Goal: Contribute content: Add original content to the website for others to see

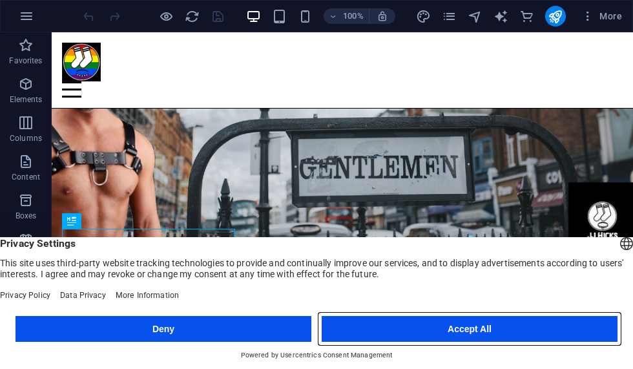
click at [462, 334] on button "Accept All" at bounding box center [470, 329] width 296 height 26
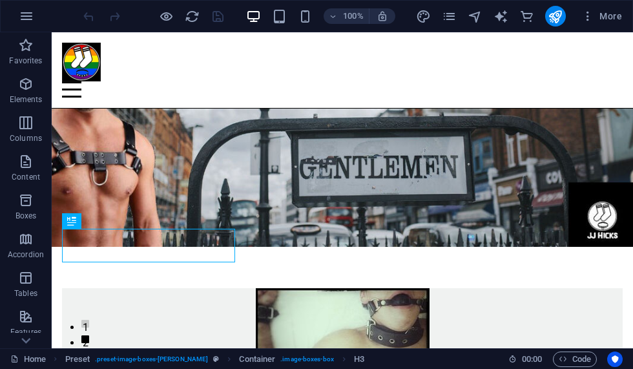
click at [609, 16] on span "More" at bounding box center [602, 16] width 41 height 13
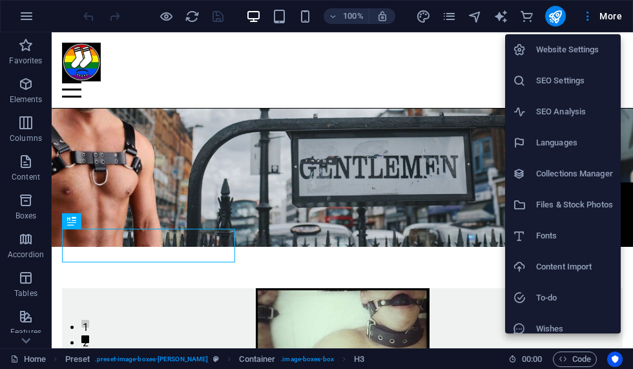
click at [582, 207] on h6 "Files & Stock Photos" at bounding box center [574, 205] width 77 height 16
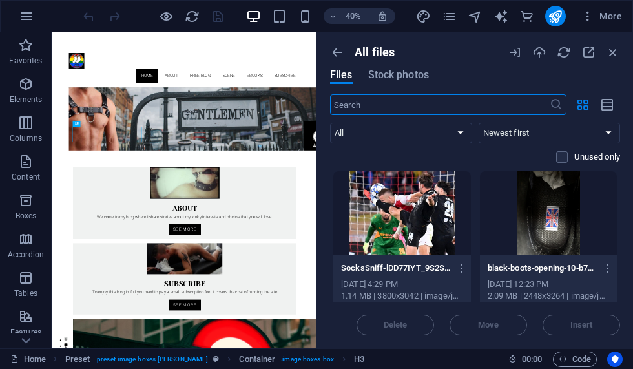
click at [586, 54] on icon "button" at bounding box center [589, 52] width 14 height 14
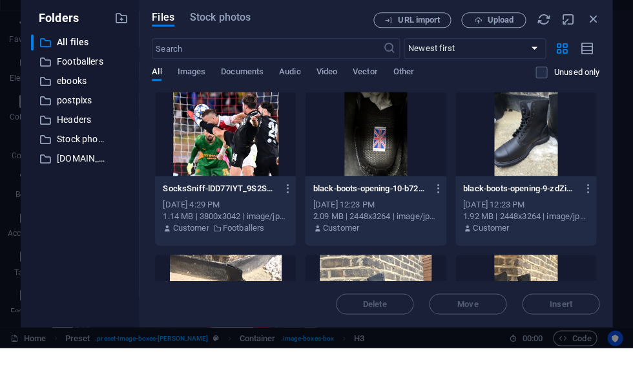
click at [74, 76] on p "Footballers" at bounding box center [81, 83] width 48 height 15
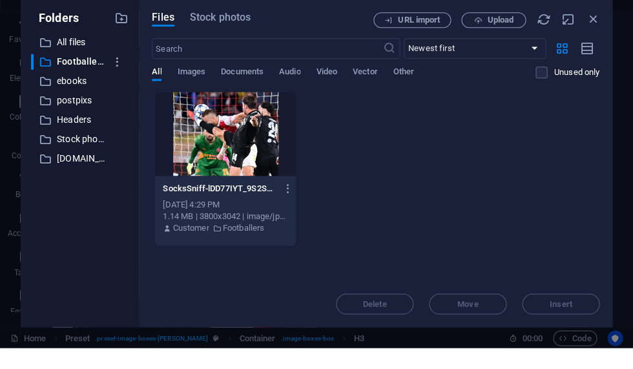
click at [112, 73] on button "button" at bounding box center [117, 83] width 24 height 21
click at [526, 181] on div at bounding box center [316, 184] width 633 height 369
click at [485, 37] on span "Upload" at bounding box center [493, 41] width 53 height 8
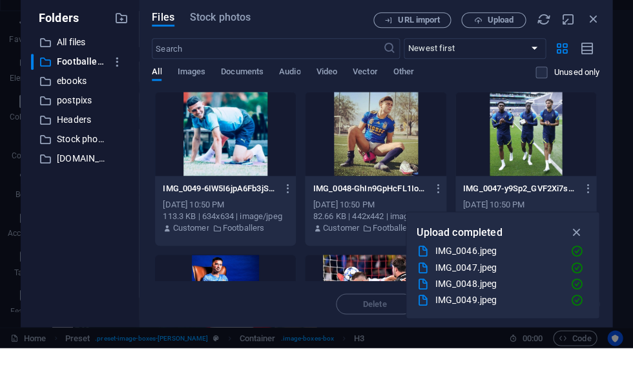
click at [575, 247] on icon "button" at bounding box center [576, 254] width 15 height 14
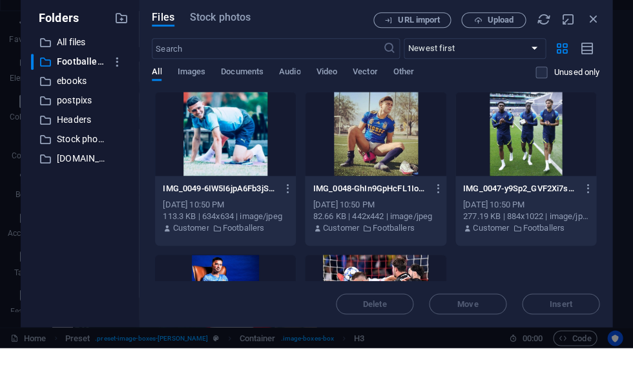
click at [589, 34] on icon "button" at bounding box center [592, 41] width 14 height 14
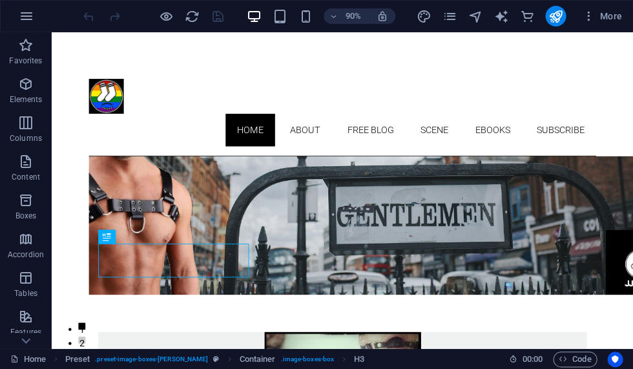
click at [611, 16] on span "More" at bounding box center [602, 16] width 41 height 13
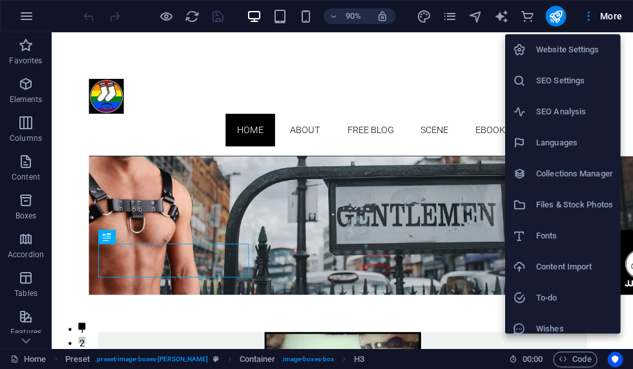
click at [586, 176] on h6 "Collections Manager" at bounding box center [574, 174] width 77 height 16
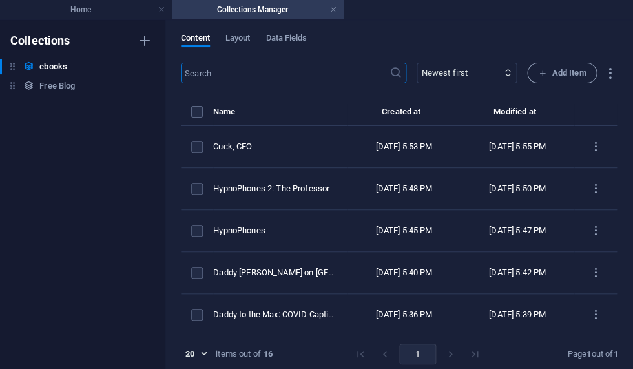
click at [52, 89] on h6 "Free Blog" at bounding box center [57, 86] width 36 height 16
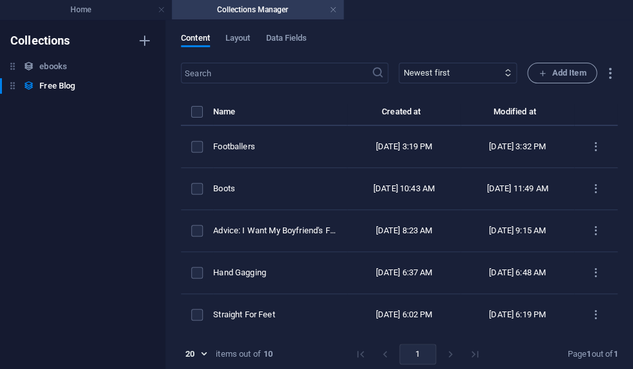
click at [594, 156] on button "items list" at bounding box center [596, 146] width 23 height 21
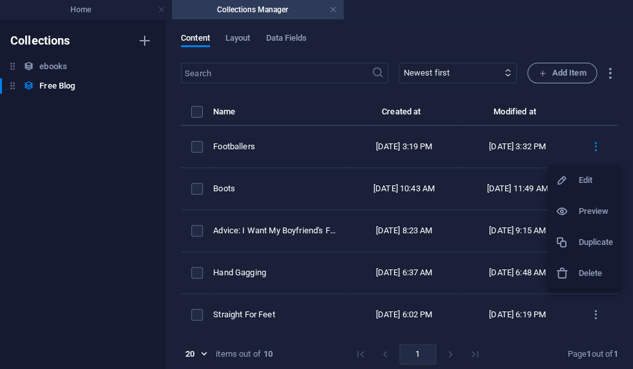
click at [592, 182] on h6 "Edit" at bounding box center [595, 181] width 35 height 16
select select "The Basics"
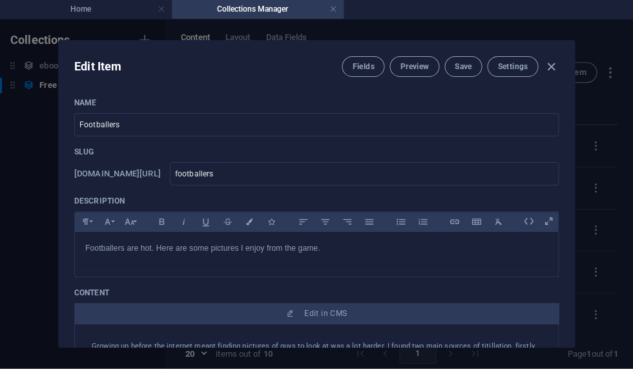
click at [326, 317] on span "Edit in CMS" at bounding box center [325, 314] width 43 height 10
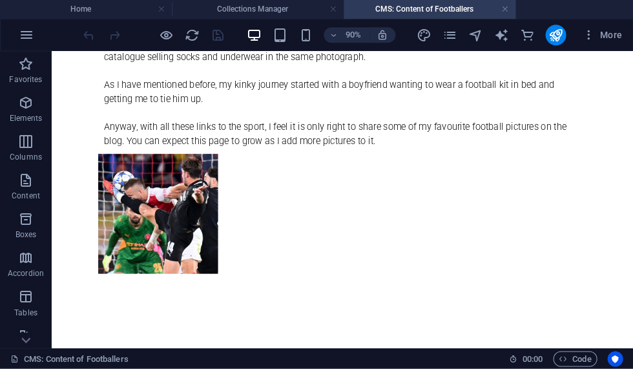
scroll to position [230, 0]
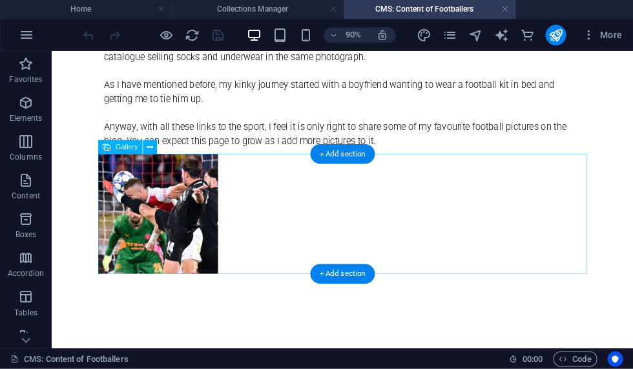
click at [266, 202] on div at bounding box center [374, 231] width 543 height 133
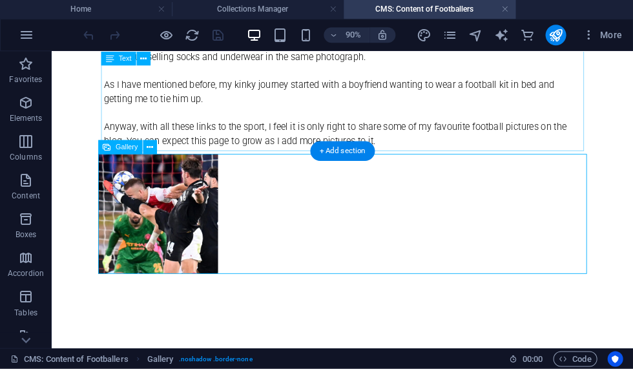
click at [150, 147] on icon at bounding box center [150, 147] width 6 height 12
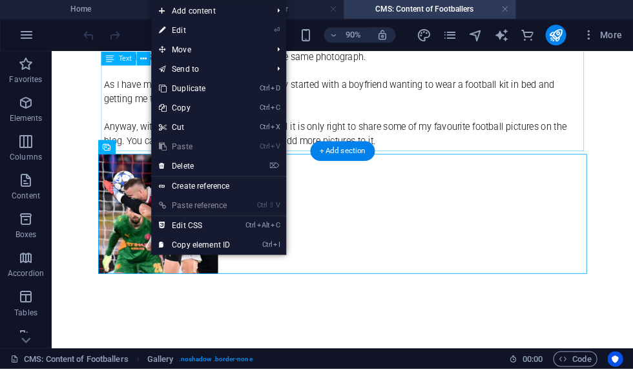
click at [213, 21] on link "⏎ Edit" at bounding box center [194, 30] width 87 height 19
select select "4"
select select "%"
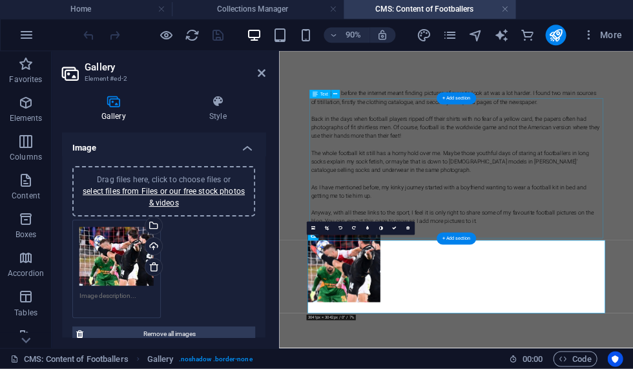
scroll to position [0, 0]
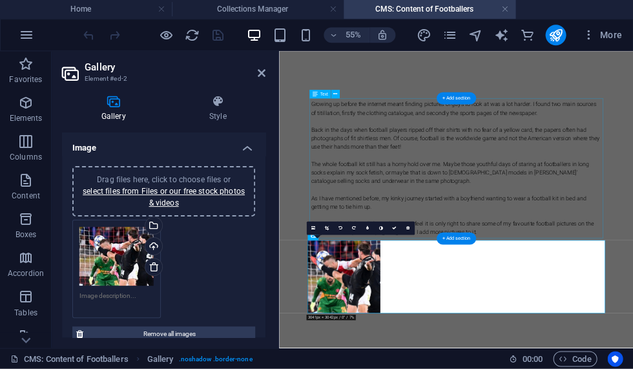
click at [178, 197] on link "select files from Files or our free stock photos & videos" at bounding box center [164, 197] width 162 height 21
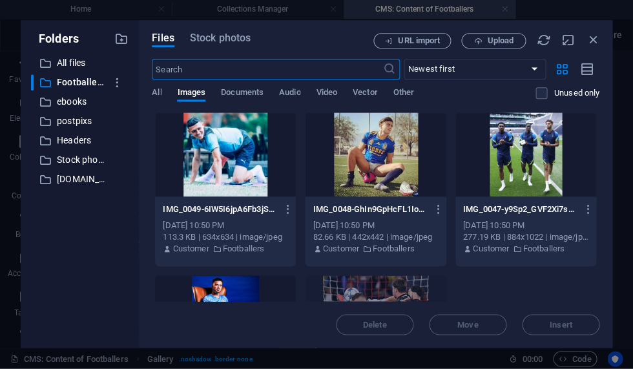
click at [238, 160] on div at bounding box center [225, 155] width 141 height 84
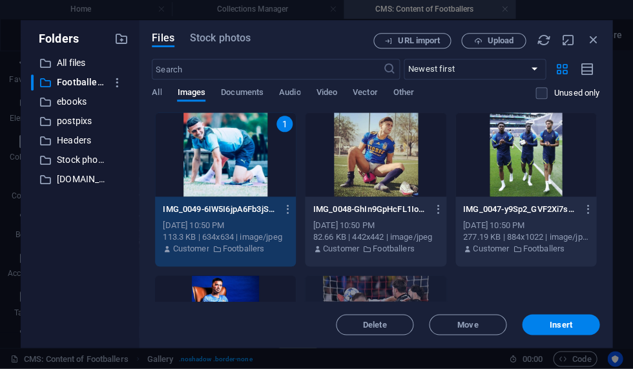
click at [546, 330] on button "Insert" at bounding box center [561, 325] width 78 height 21
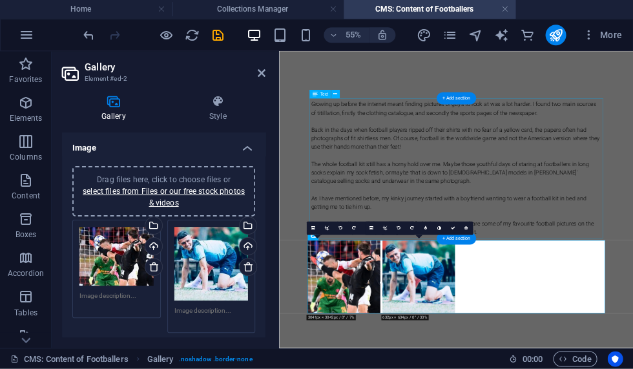
click at [169, 195] on link "select files from Files or our free stock photos & videos" at bounding box center [164, 197] width 162 height 21
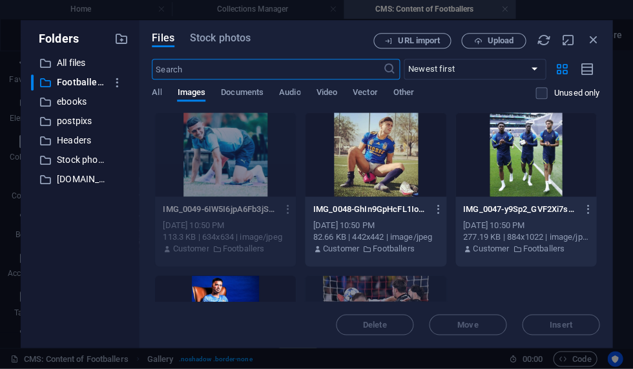
click at [397, 160] on div at bounding box center [375, 155] width 141 height 84
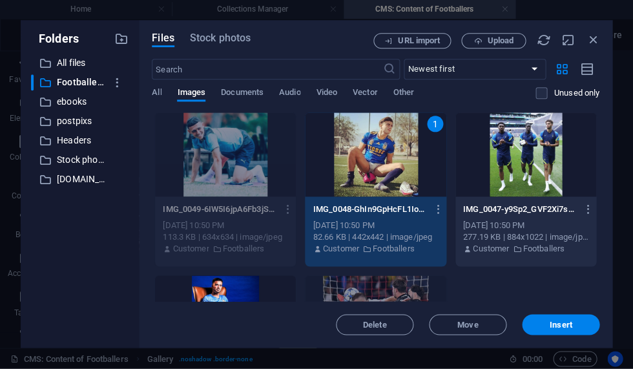
click at [558, 327] on span "Insert" at bounding box center [561, 325] width 23 height 8
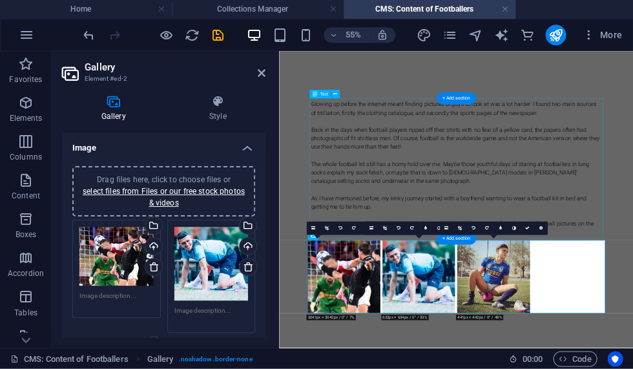
click at [169, 193] on link "select files from Files or our free stock photos & videos" at bounding box center [164, 197] width 162 height 21
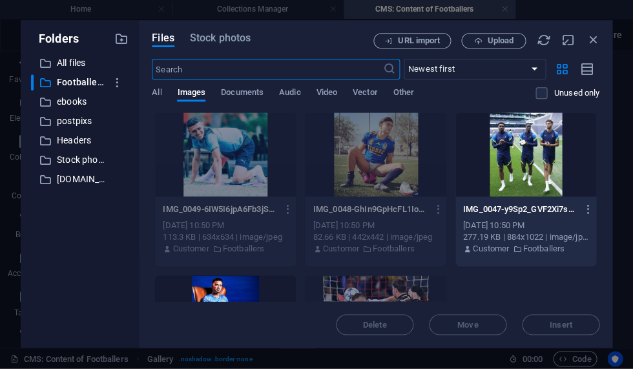
click at [530, 166] on div at bounding box center [526, 155] width 141 height 84
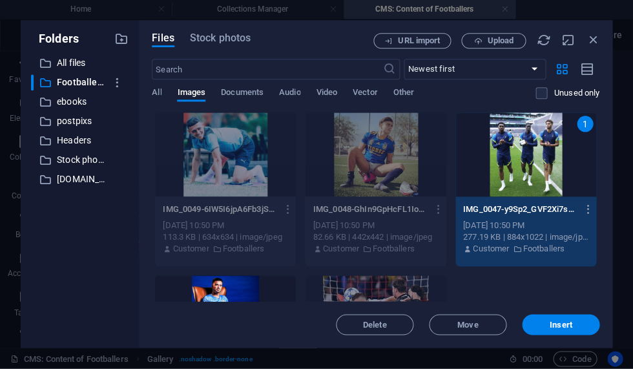
click at [560, 328] on span "Insert" at bounding box center [561, 325] width 23 height 8
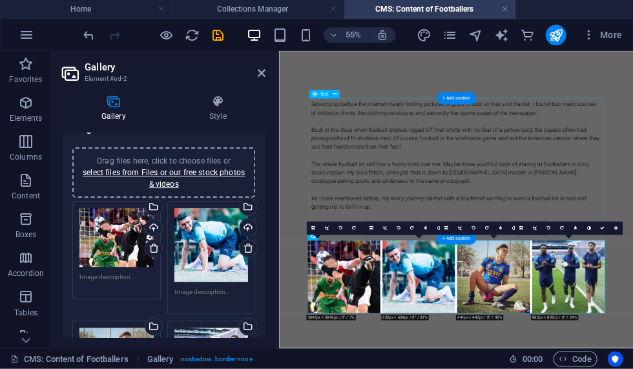
scroll to position [16, 0]
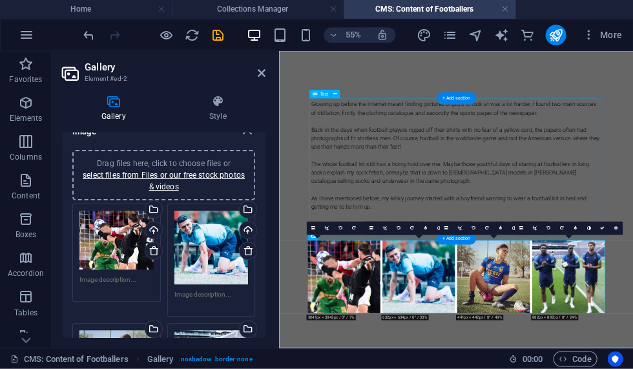
click at [156, 182] on link "select files from Files or our free stock photos & videos" at bounding box center [164, 181] width 162 height 21
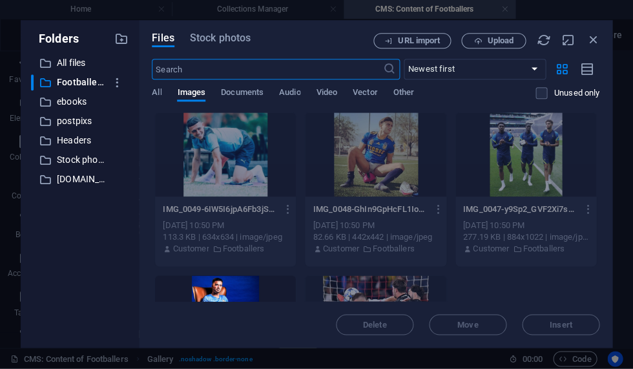
click at [224, 288] on div at bounding box center [225, 318] width 141 height 84
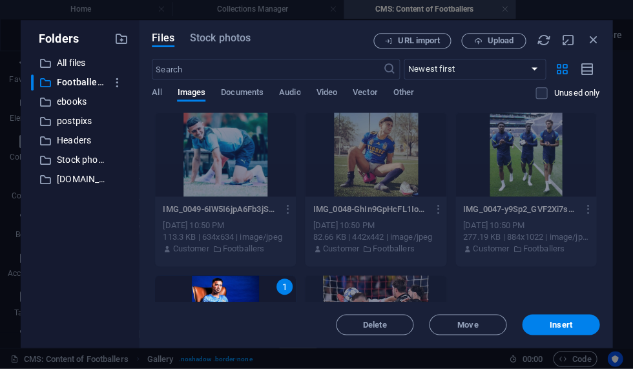
click at [562, 330] on button "Insert" at bounding box center [561, 325] width 78 height 21
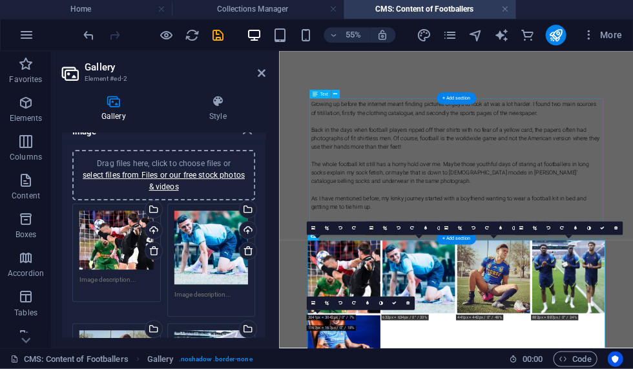
click at [264, 74] on icon at bounding box center [262, 74] width 8 height 10
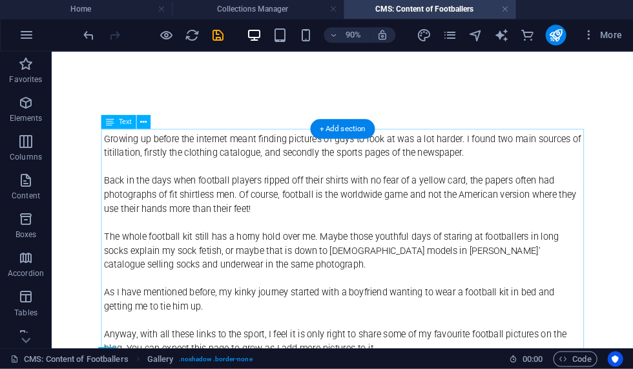
click at [222, 34] on icon "save" at bounding box center [218, 35] width 15 height 15
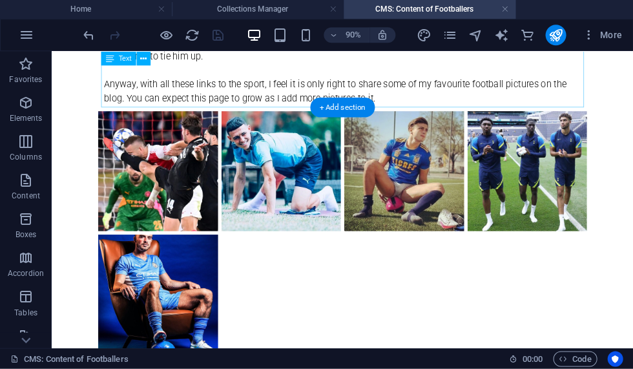
scroll to position [279, 0]
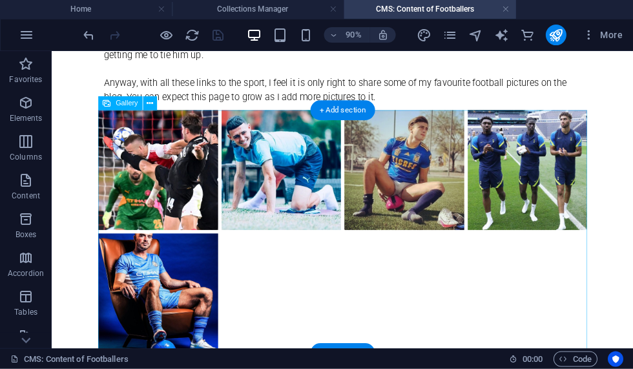
click at [176, 207] on li at bounding box center [169, 182] width 137 height 137
click at [196, 218] on li at bounding box center [169, 182] width 137 height 137
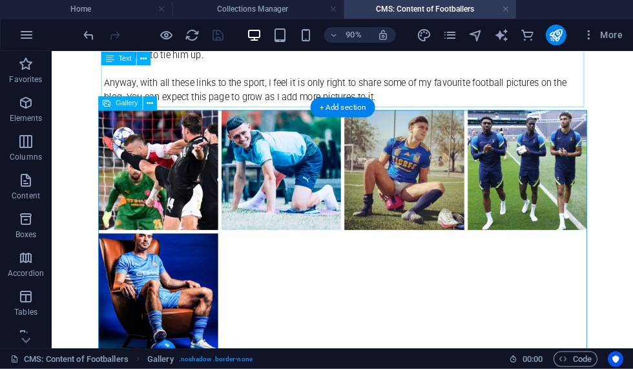
click at [151, 107] on icon at bounding box center [150, 104] width 6 height 12
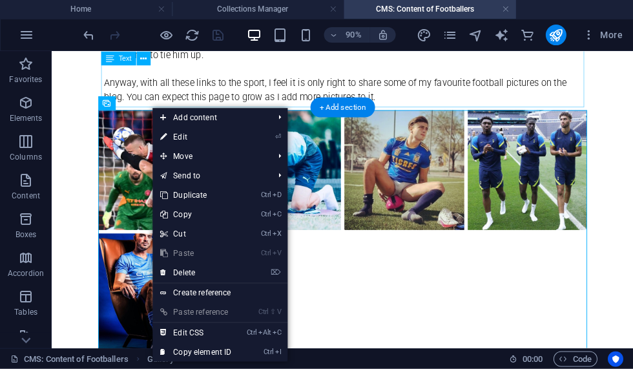
click at [202, 142] on link "⏎ Edit" at bounding box center [196, 137] width 87 height 19
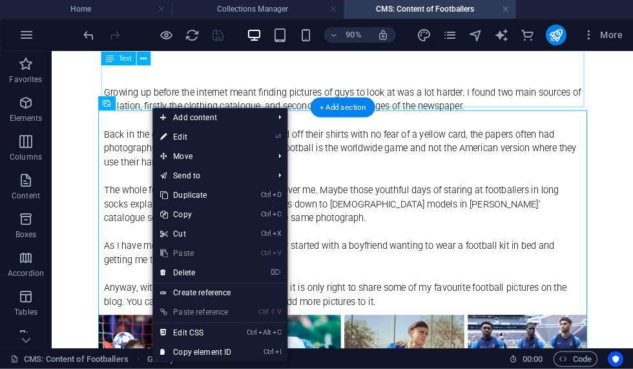
select select "4"
select select "%"
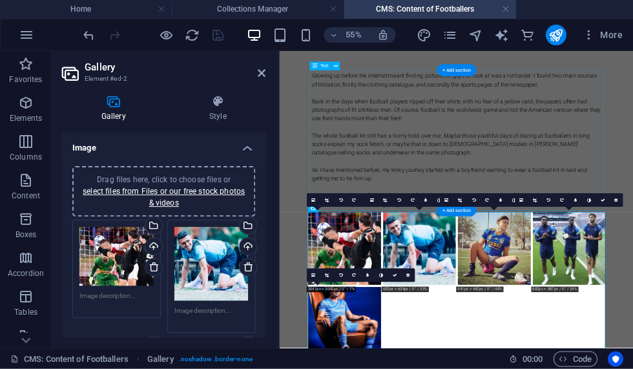
click at [114, 299] on textarea at bounding box center [116, 300] width 74 height 19
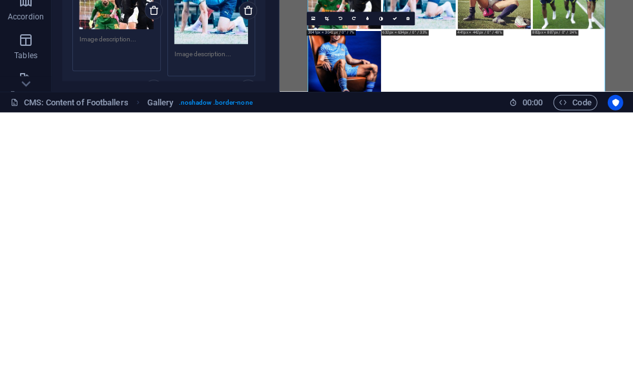
paste textarea "[PERSON_NAME] kicked [PERSON_NAME] in the face"
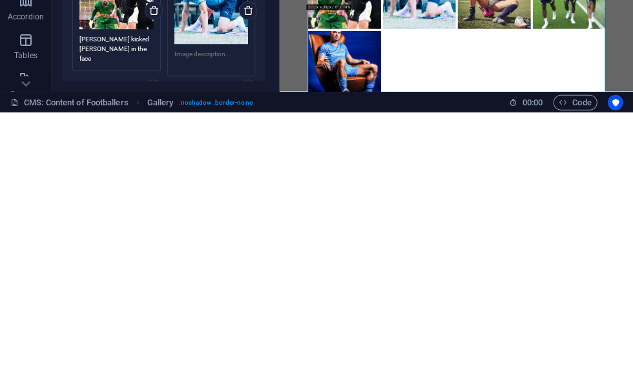
scroll to position [0, 0]
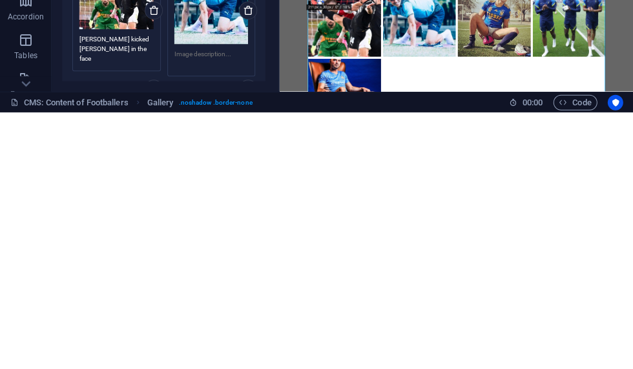
click at [134, 291] on textarea "[PERSON_NAME] kicked [PERSON_NAME] in the face" at bounding box center [116, 305] width 74 height 29
click at [131, 291] on textarea "[PERSON_NAME] kicked [PERSON_NAME] in the face" at bounding box center [116, 305] width 74 height 29
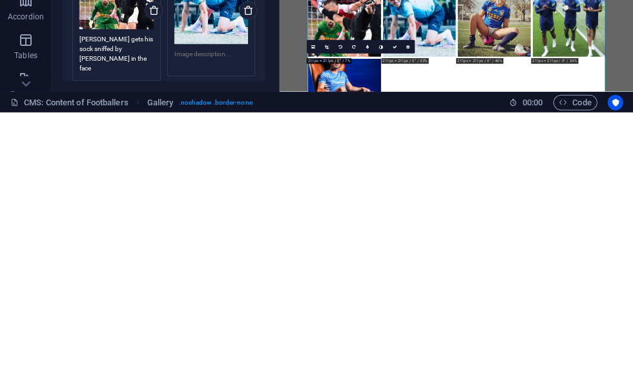
click at [123, 291] on textarea "[PERSON_NAME] gets his sock sniffed by [PERSON_NAME] in the face" at bounding box center [116, 310] width 74 height 39
type textarea "[PERSON_NAME] gets his sock sniffed by [PERSON_NAME]"
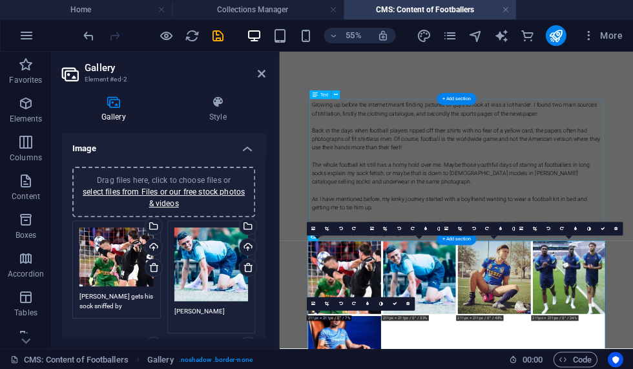
click at [220, 314] on textarea "[PERSON_NAME]" at bounding box center [211, 315] width 74 height 19
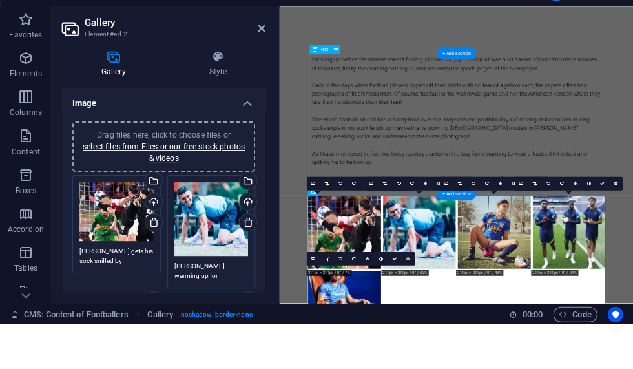
click at [213, 227] on div "Drag files here, click to choose files or select files from Files or our free s…" at bounding box center [211, 264] width 74 height 74
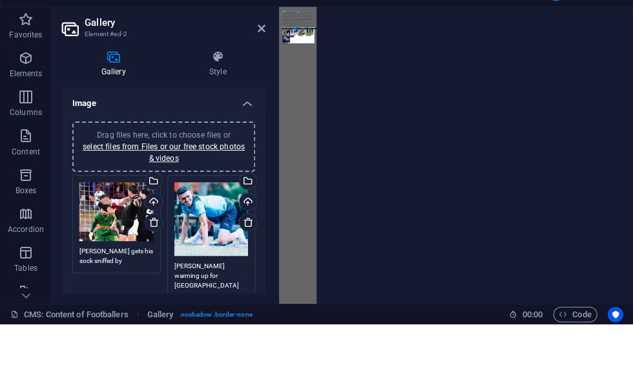
type textarea "[PERSON_NAME] warming up for [GEOGRAPHIC_DATA]"
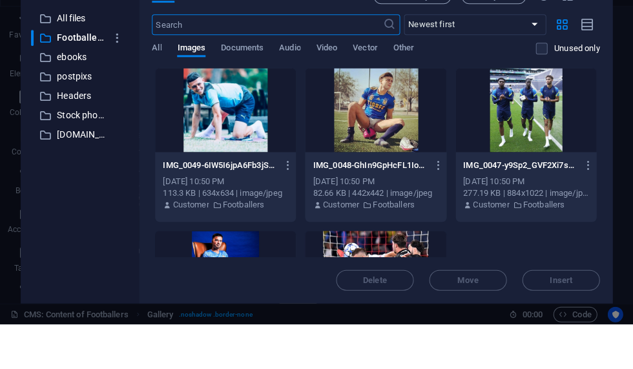
click at [234, 128] on div at bounding box center [225, 155] width 141 height 84
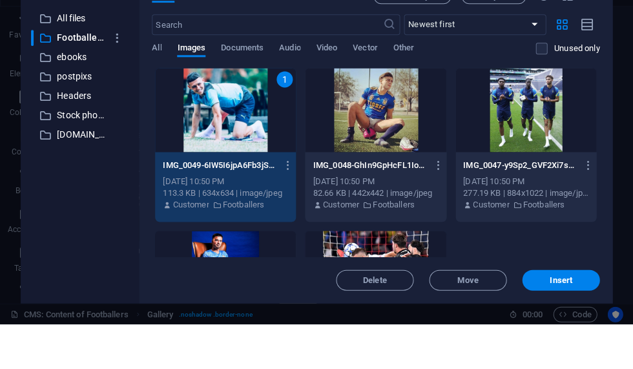
click at [241, 124] on div "1" at bounding box center [225, 155] width 141 height 84
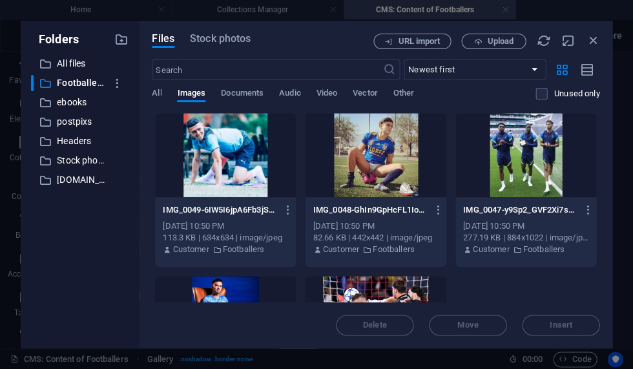
click at [592, 42] on icon "button" at bounding box center [592, 41] width 14 height 14
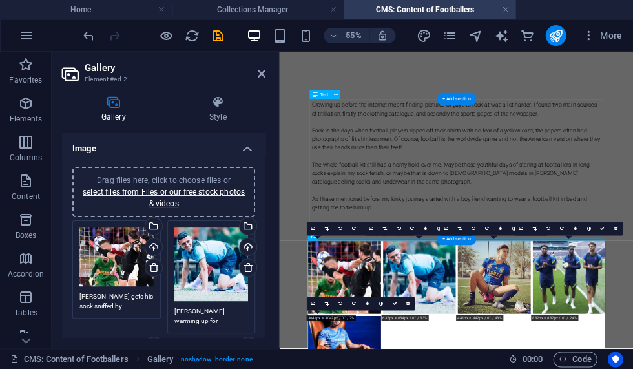
click at [585, 41] on icon "button" at bounding box center [588, 35] width 13 height 13
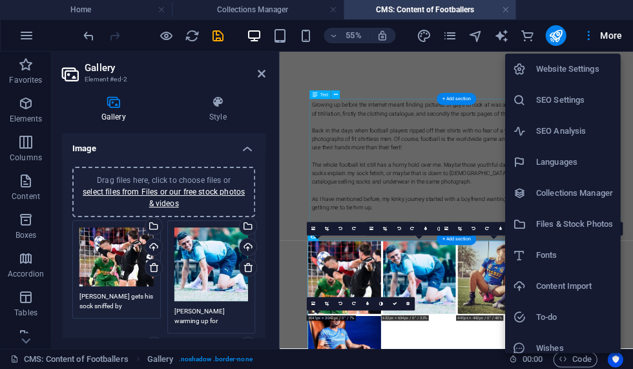
click at [222, 38] on div at bounding box center [316, 184] width 633 height 369
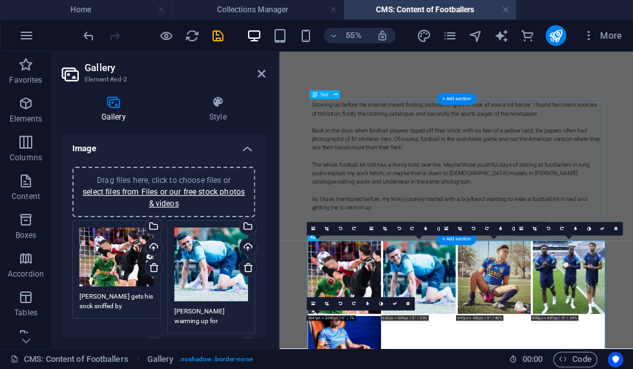
click at [217, 39] on icon "save" at bounding box center [218, 35] width 15 height 15
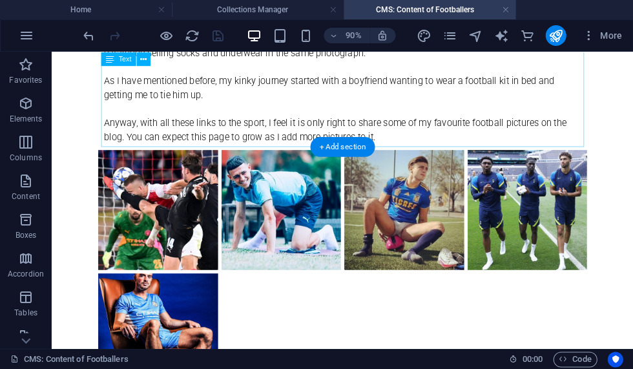
scroll to position [237, 0]
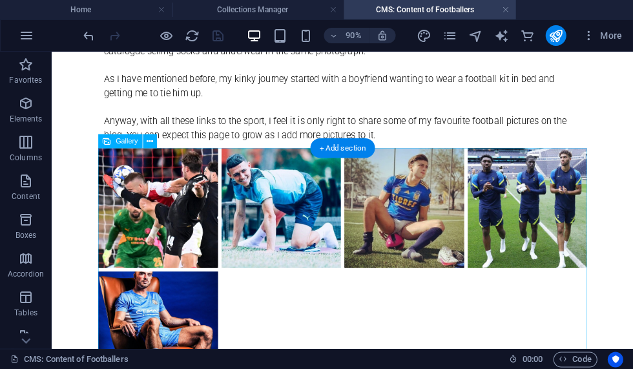
click at [448, 238] on li at bounding box center [443, 224] width 137 height 137
click at [150, 145] on icon at bounding box center [150, 140] width 6 height 12
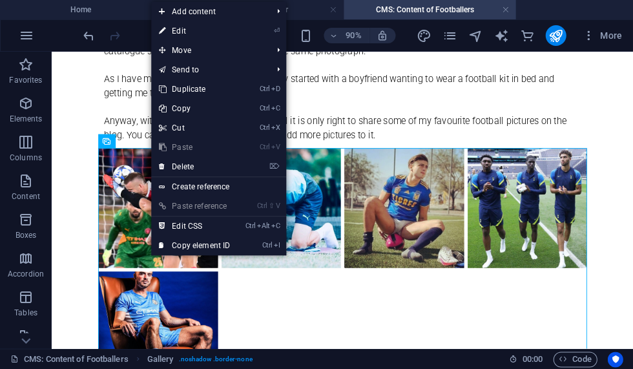
click at [203, 35] on link "⏎ Edit" at bounding box center [194, 30] width 87 height 19
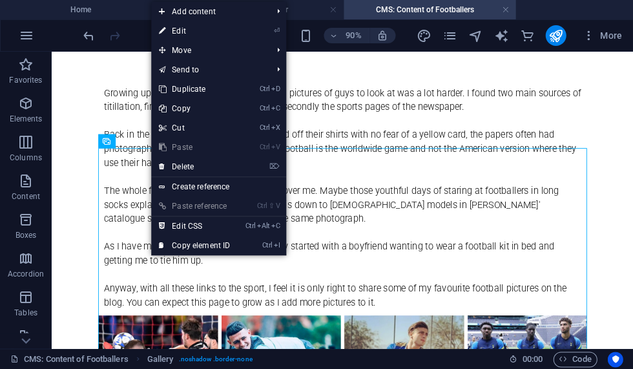
select select "4"
select select "%"
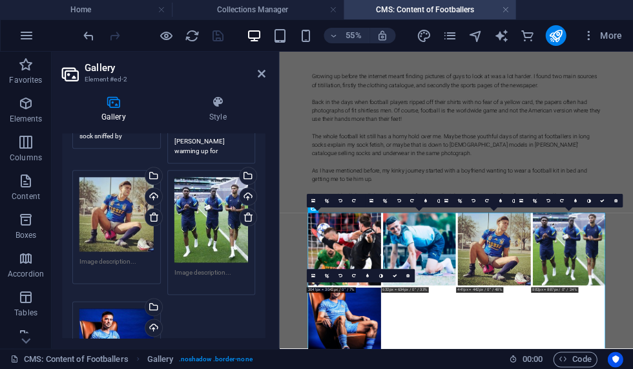
scroll to position [171, 0]
click at [107, 262] on textarea at bounding box center [116, 265] width 74 height 19
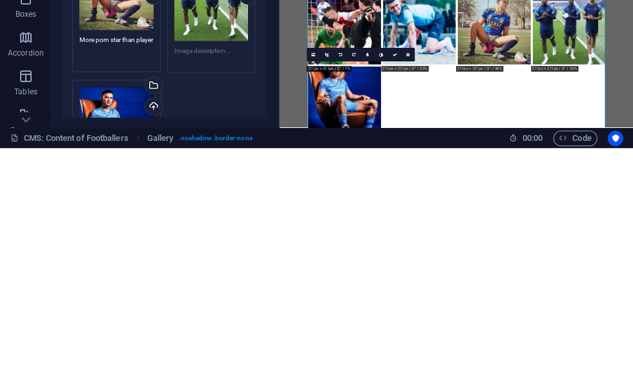
type textarea "More porn star than player"
click at [216, 267] on textarea at bounding box center [211, 276] width 74 height 19
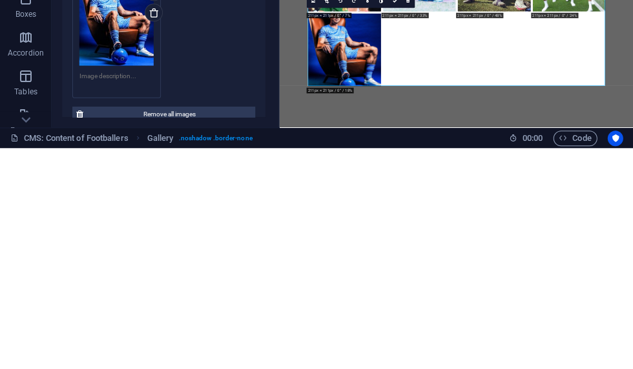
scroll to position [301, 0]
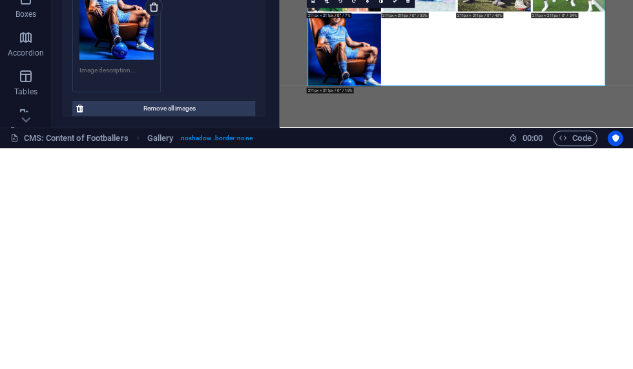
type textarea "Spurs players in white socks"
click at [105, 286] on textarea at bounding box center [116, 295] width 74 height 19
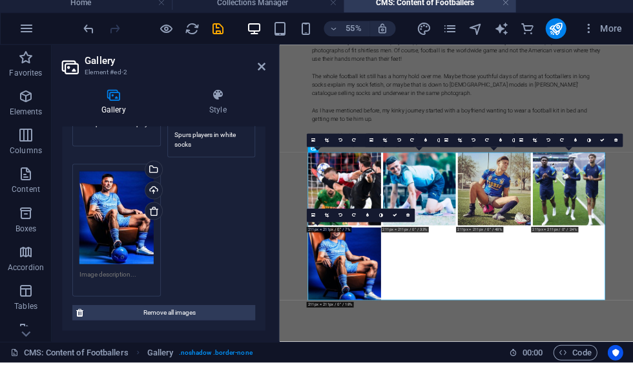
click at [107, 276] on textarea at bounding box center [116, 285] width 74 height 19
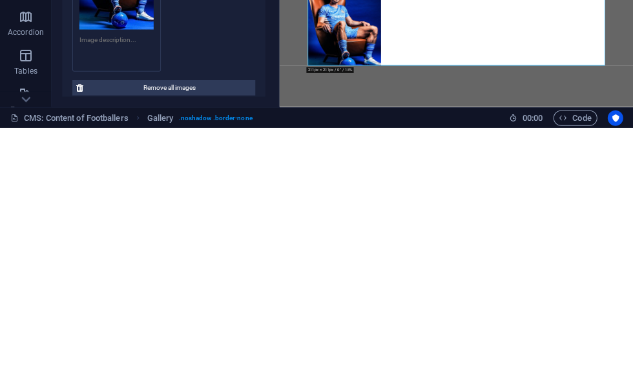
click at [111, 276] on textarea at bounding box center [116, 290] width 74 height 29
paste textarea "[PERSON_NAME]"
type textarea "[PERSON_NAME]"
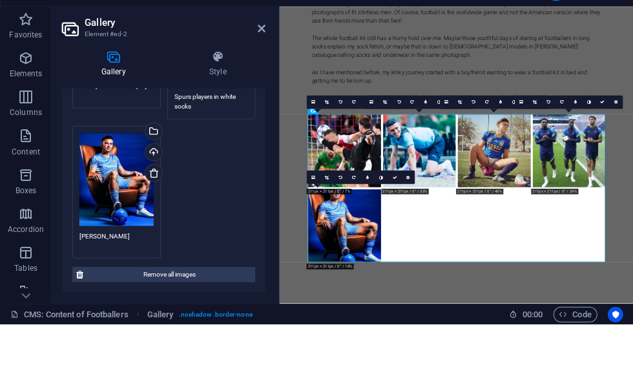
click at [262, 69] on icon at bounding box center [262, 74] width 8 height 10
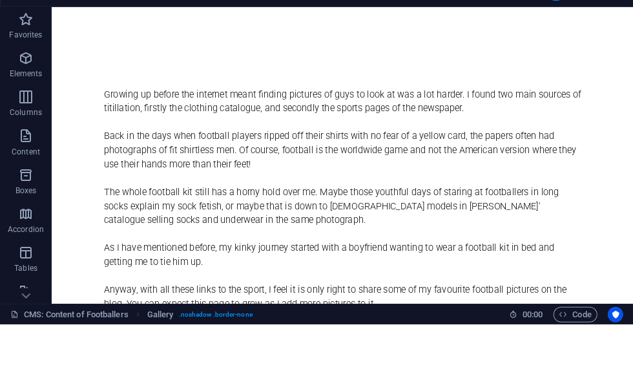
scroll to position [0, 0]
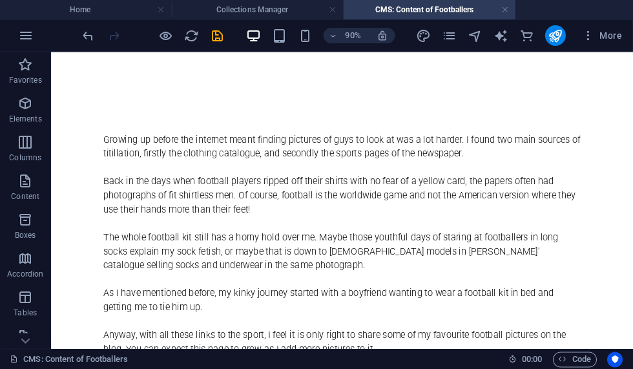
click at [216, 34] on icon "save" at bounding box center [218, 35] width 15 height 15
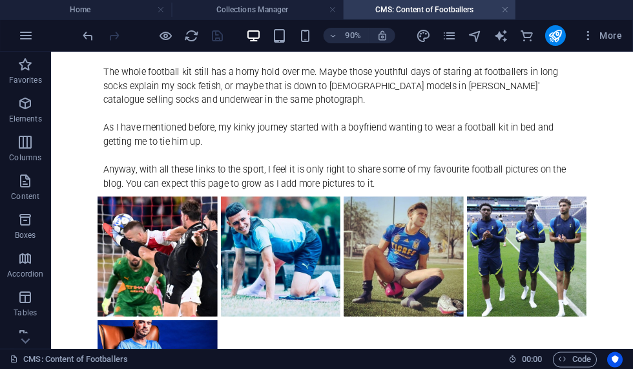
scroll to position [184, 0]
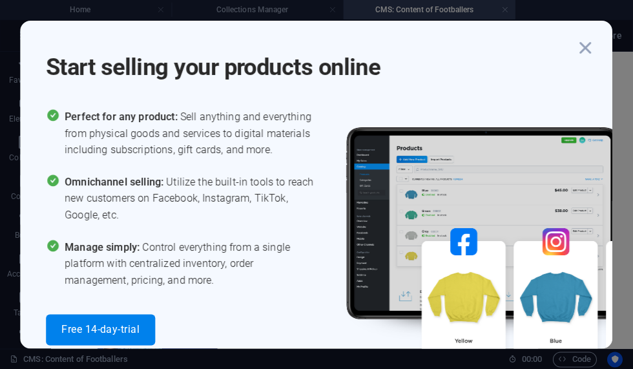
click at [576, 47] on icon "button" at bounding box center [585, 47] width 23 height 23
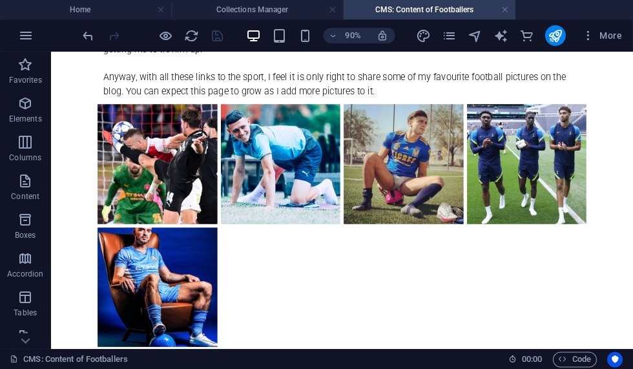
scroll to position [287, 0]
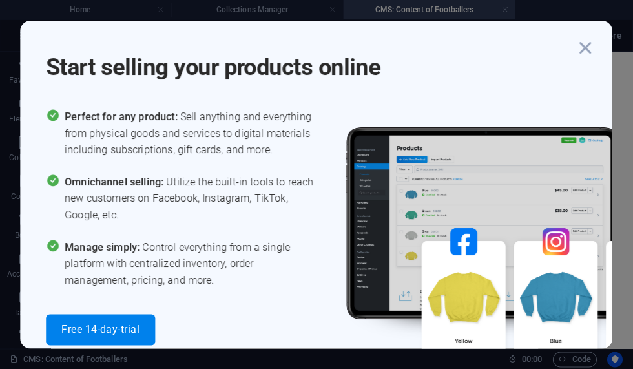
click at [582, 44] on icon "button" at bounding box center [585, 47] width 23 height 23
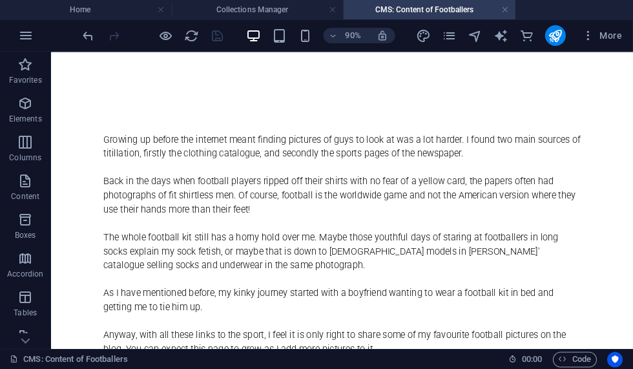
scroll to position [0, 0]
click at [502, 9] on link at bounding box center [505, 10] width 8 height 12
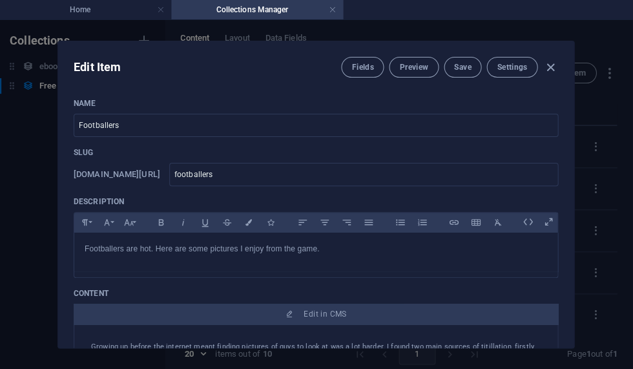
click at [546, 72] on icon "button" at bounding box center [551, 67] width 15 height 15
type input "footballers"
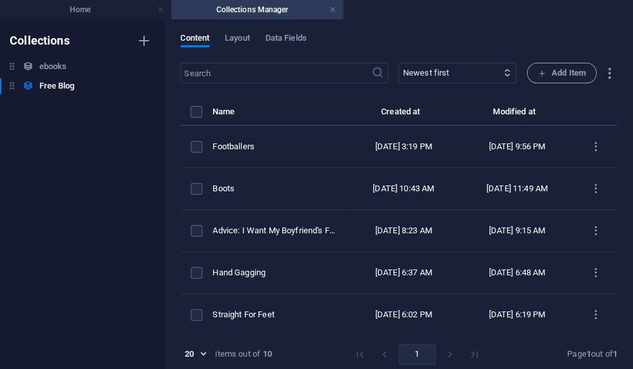
click at [330, 12] on link at bounding box center [334, 10] width 8 height 12
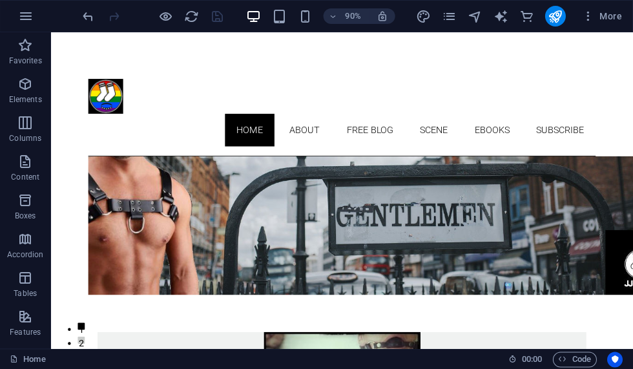
click at [549, 21] on icon "publish" at bounding box center [555, 16] width 15 height 15
